Goal: Task Accomplishment & Management: Manage account settings

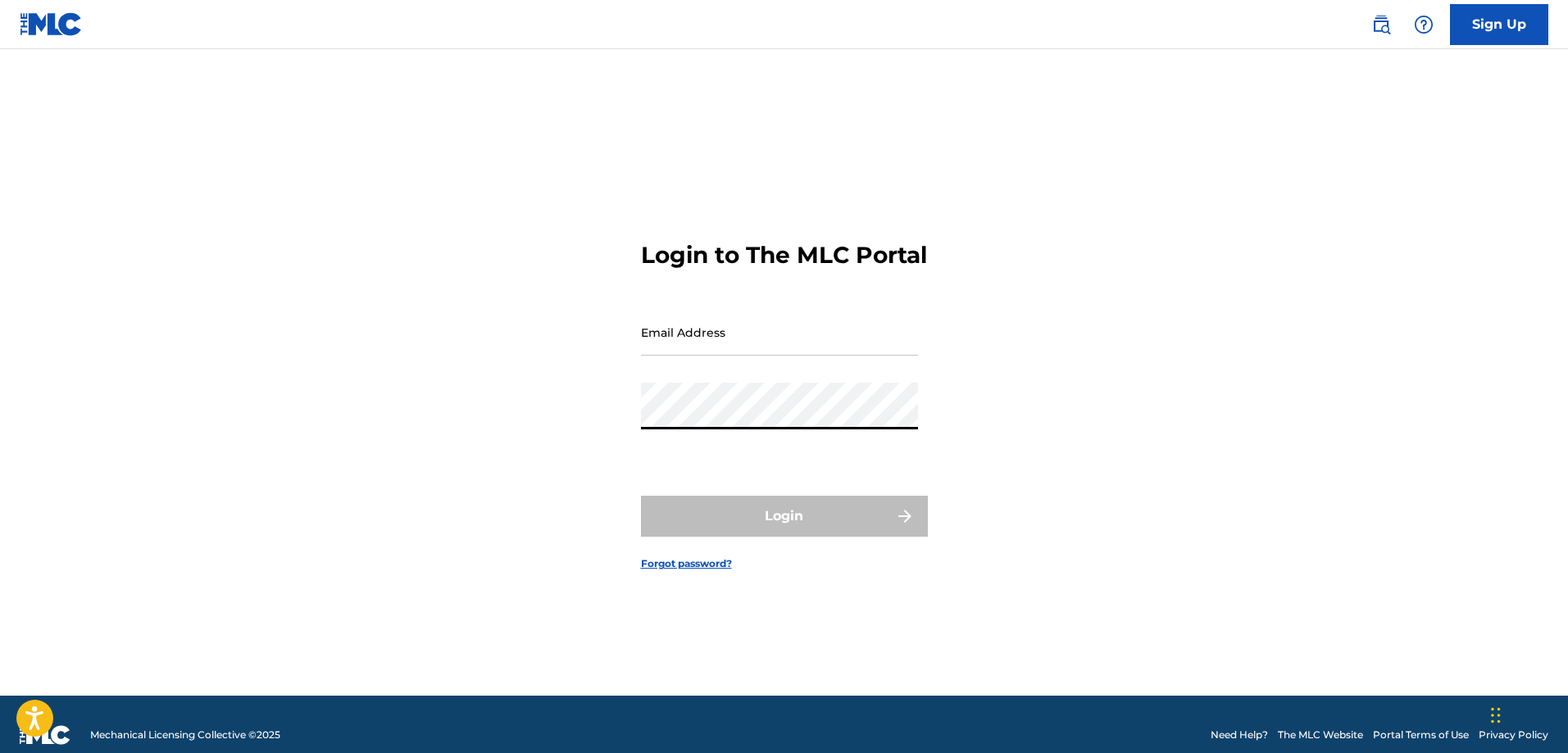
type input "[EMAIL_ADDRESS][PERSON_NAME][DOMAIN_NAME]"
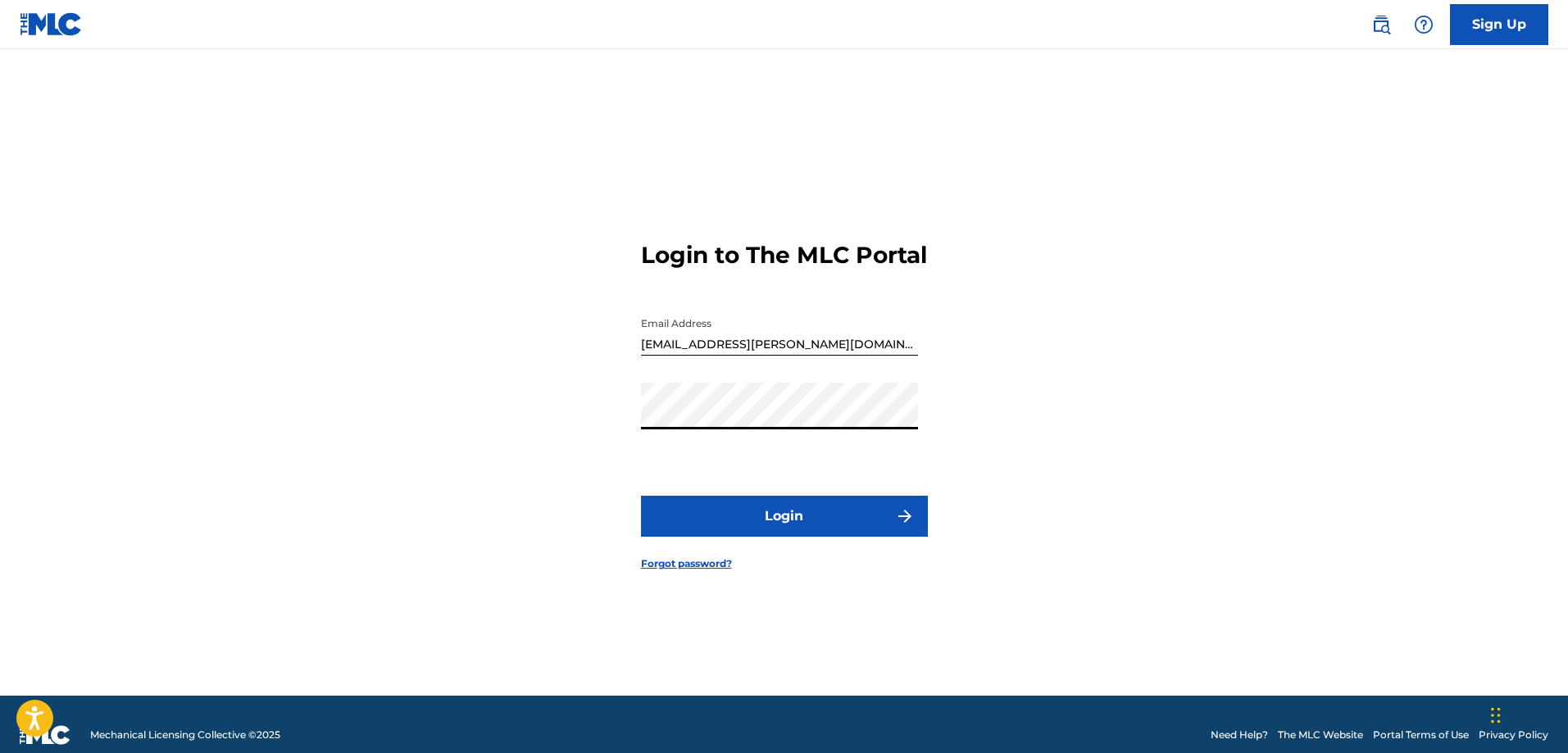
click at [714, 521] on button "Login" at bounding box center [784, 516] width 287 height 41
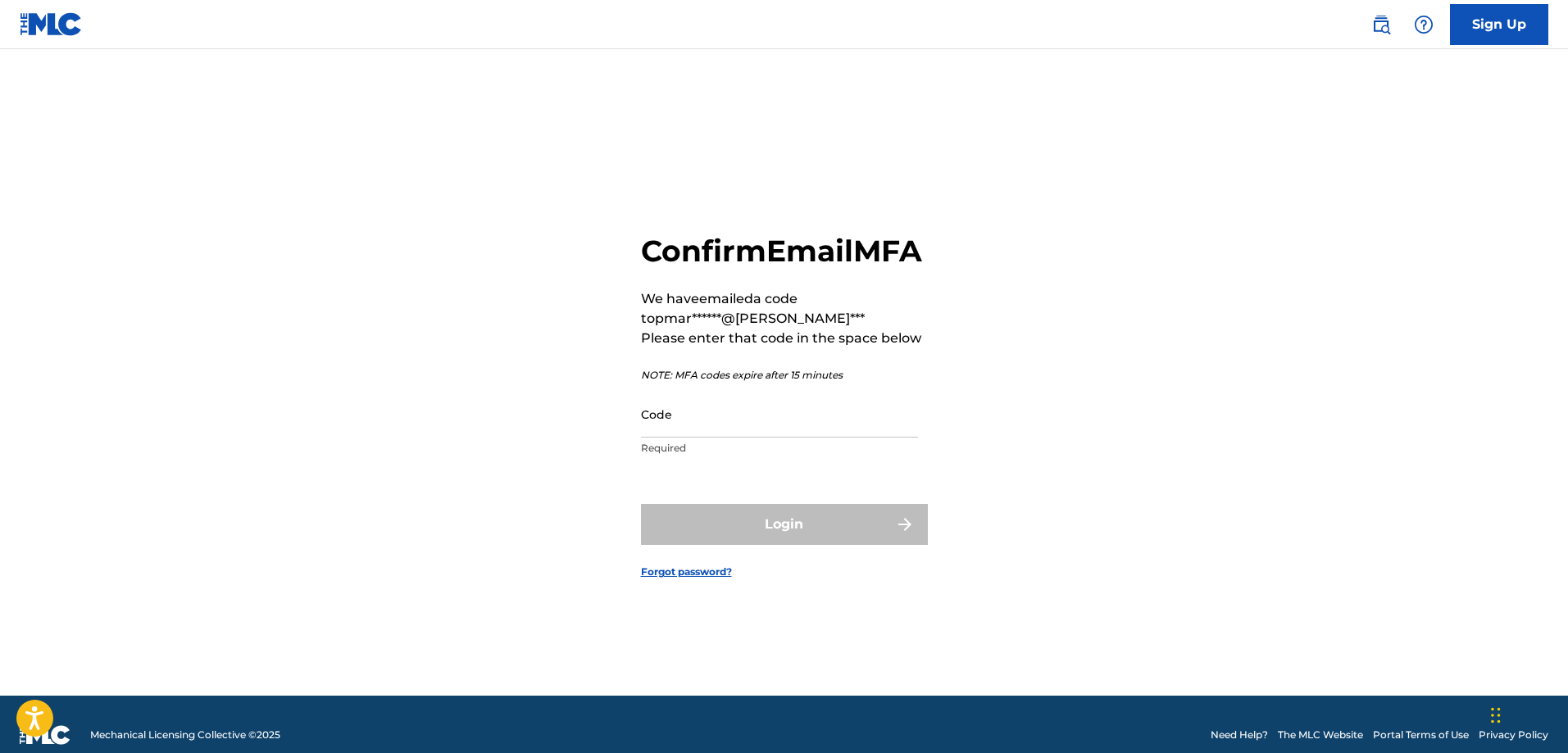
click at [69, 34] on img at bounding box center [51, 24] width 63 height 24
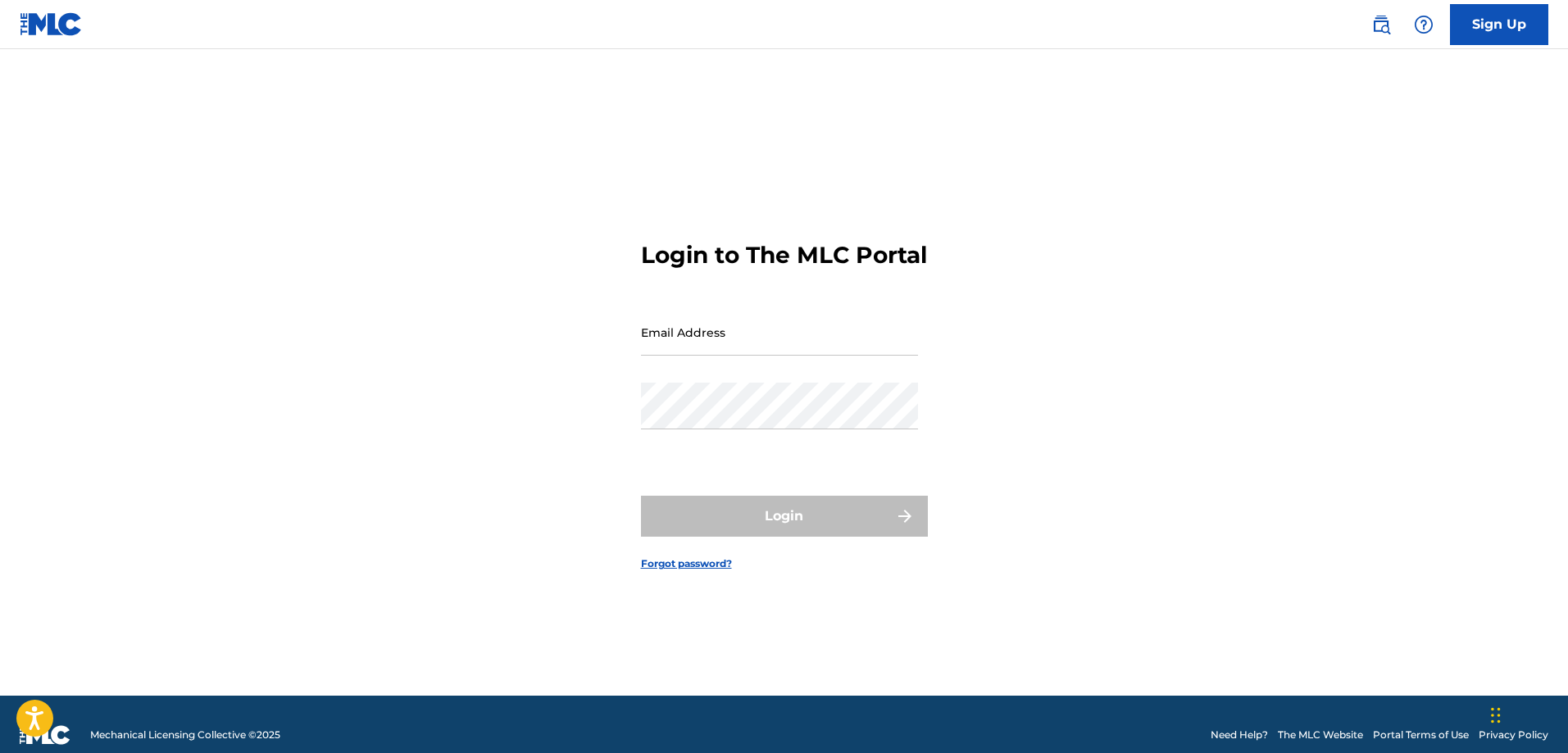
click at [702, 356] on input "Email Address" at bounding box center [779, 332] width 277 height 46
type input "[EMAIL_ADDRESS][PERSON_NAME][DOMAIN_NAME]"
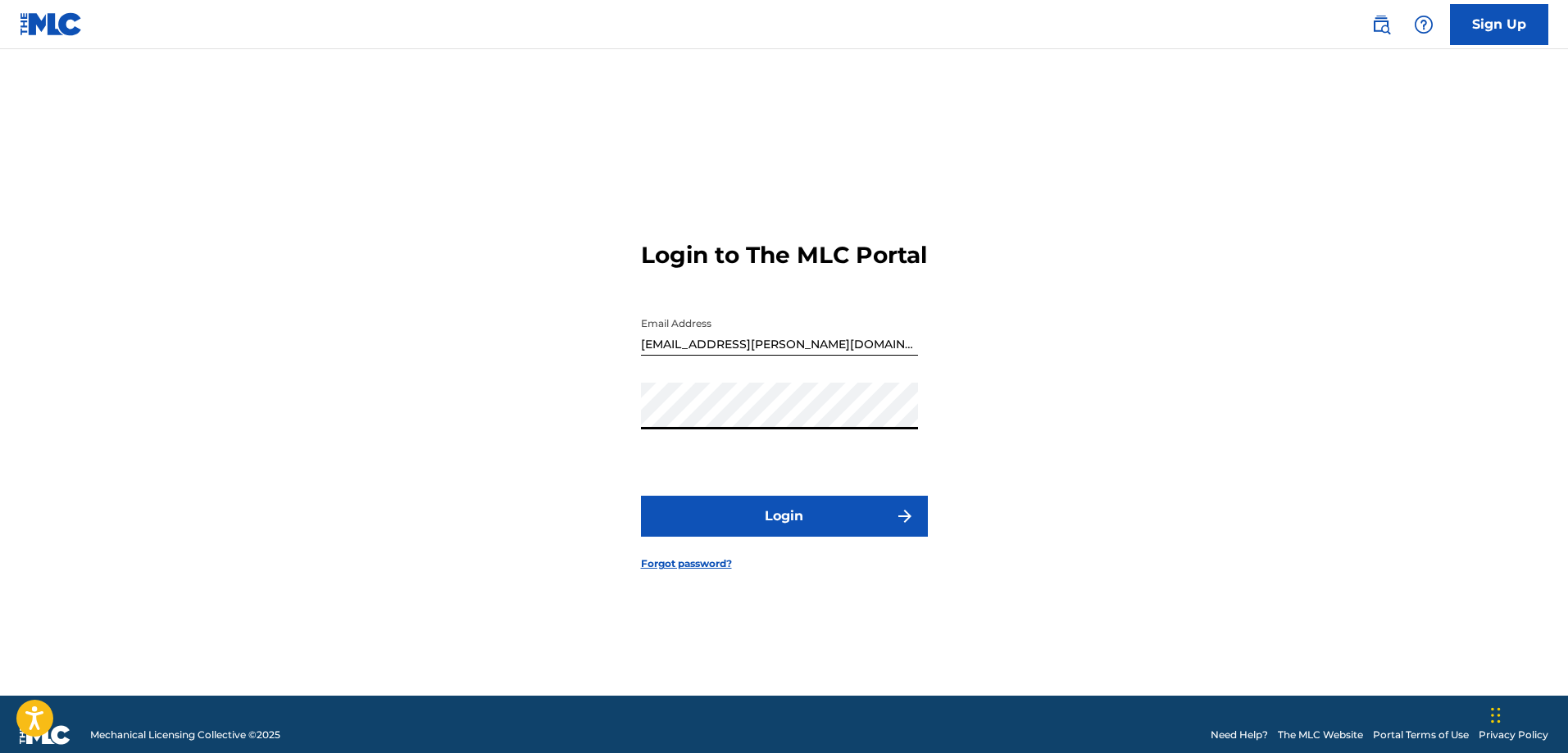
click at [709, 524] on button "Login" at bounding box center [784, 516] width 287 height 41
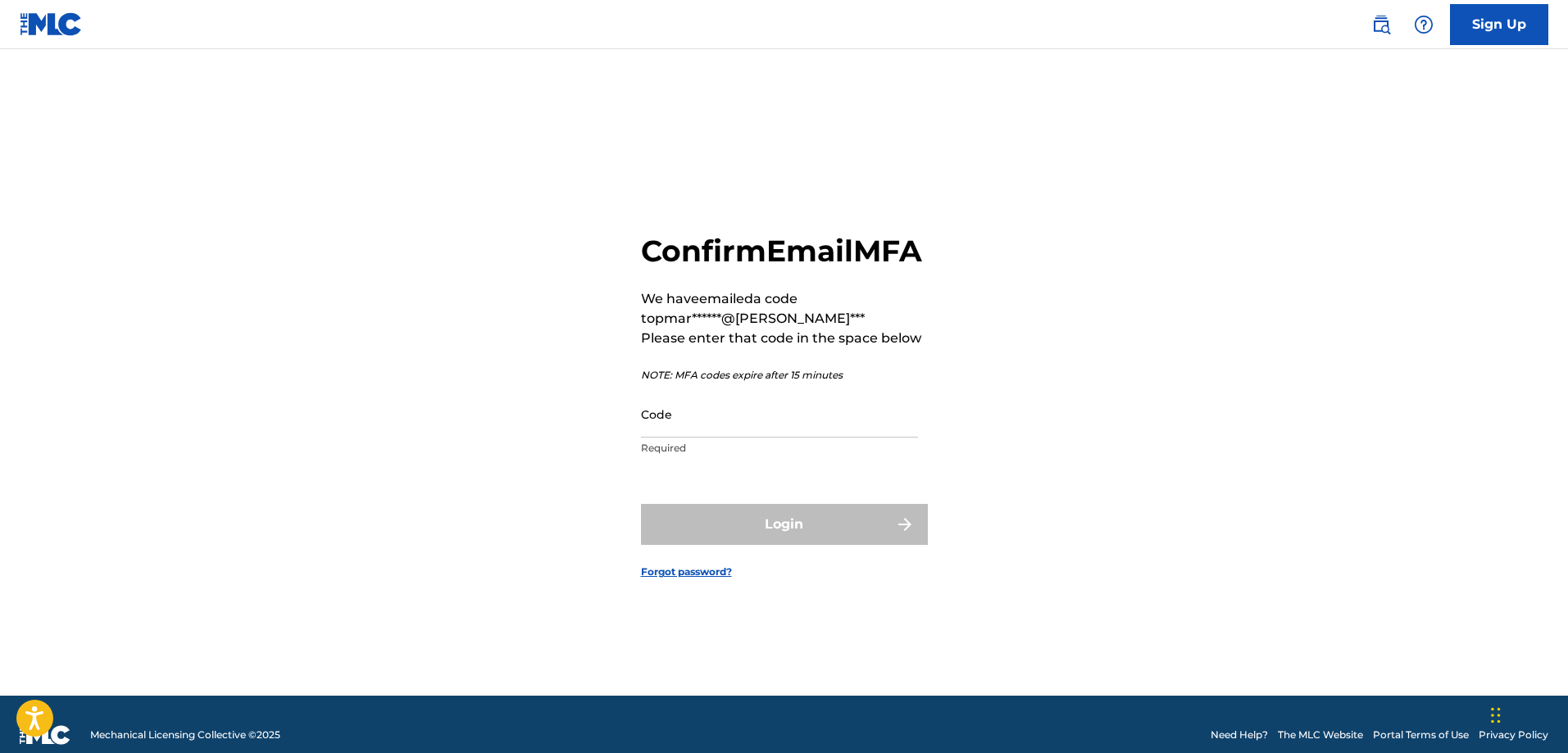
click at [750, 438] on input "Code" at bounding box center [779, 414] width 277 height 46
click at [718, 437] on input "Code" at bounding box center [779, 414] width 277 height 46
click at [46, 20] on img at bounding box center [51, 24] width 63 height 24
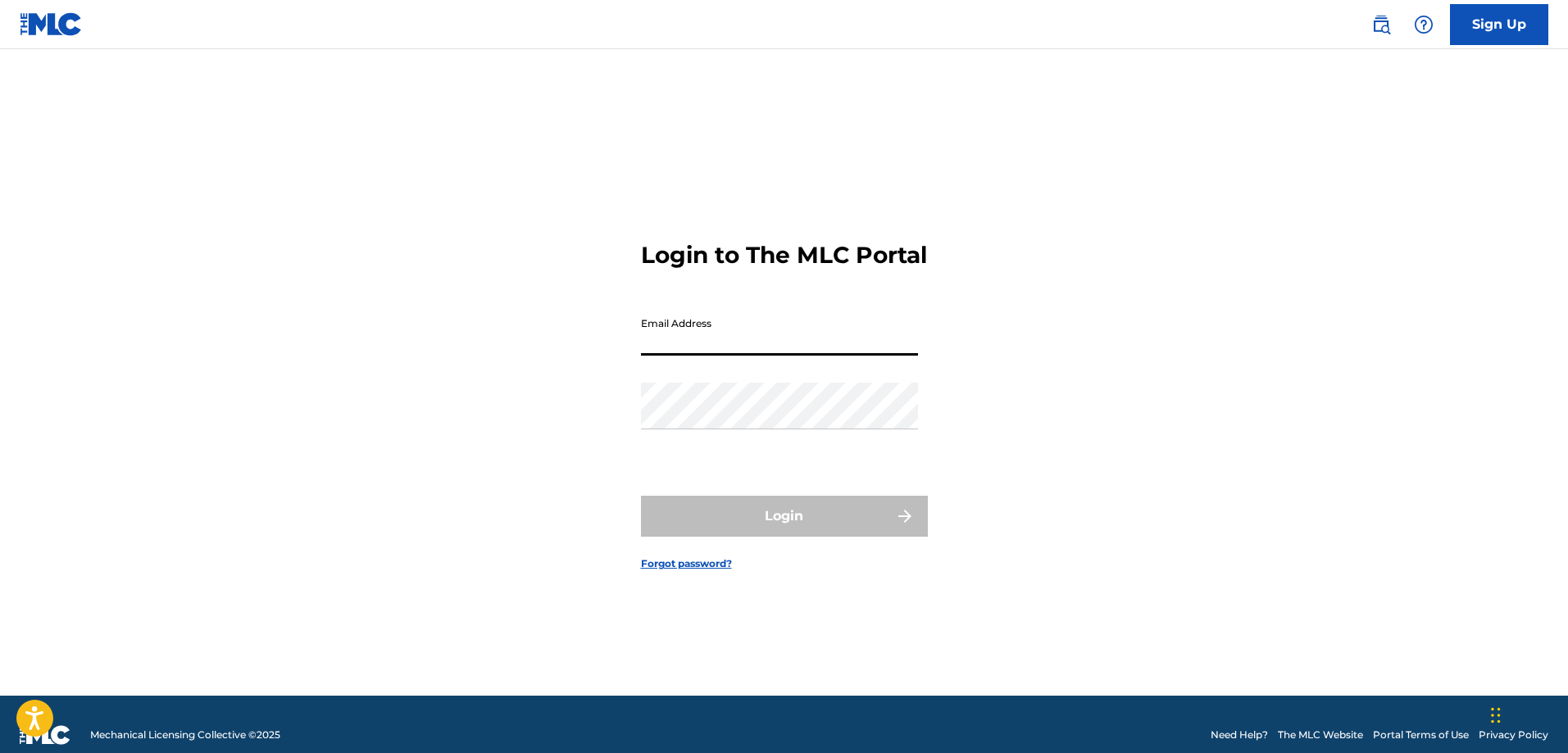
click at [736, 353] on input "Email Address" at bounding box center [779, 332] width 277 height 46
type input "[EMAIL_ADDRESS][PERSON_NAME][DOMAIN_NAME]"
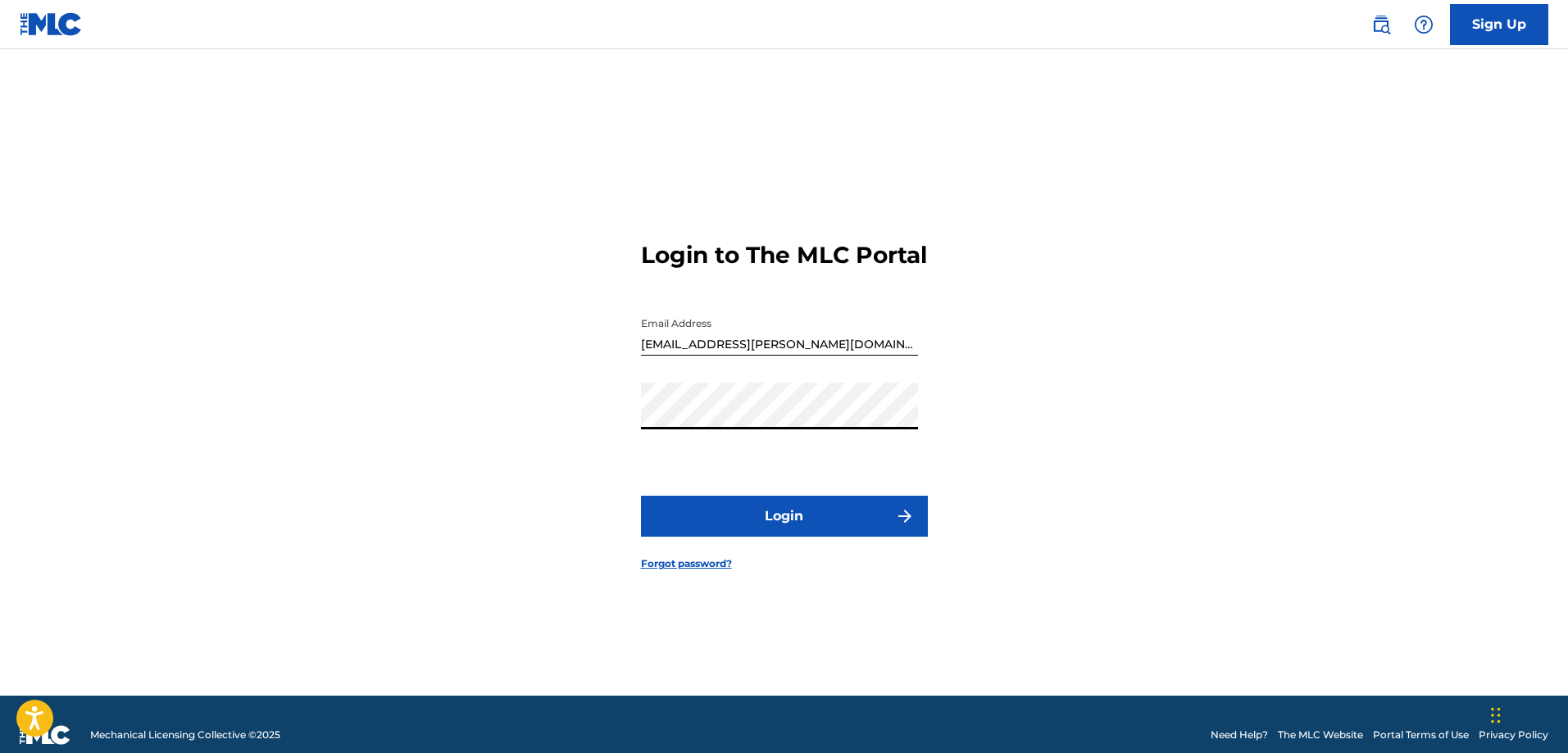
click at [728, 527] on button "Login" at bounding box center [784, 516] width 287 height 41
